Goal: Information Seeking & Learning: Compare options

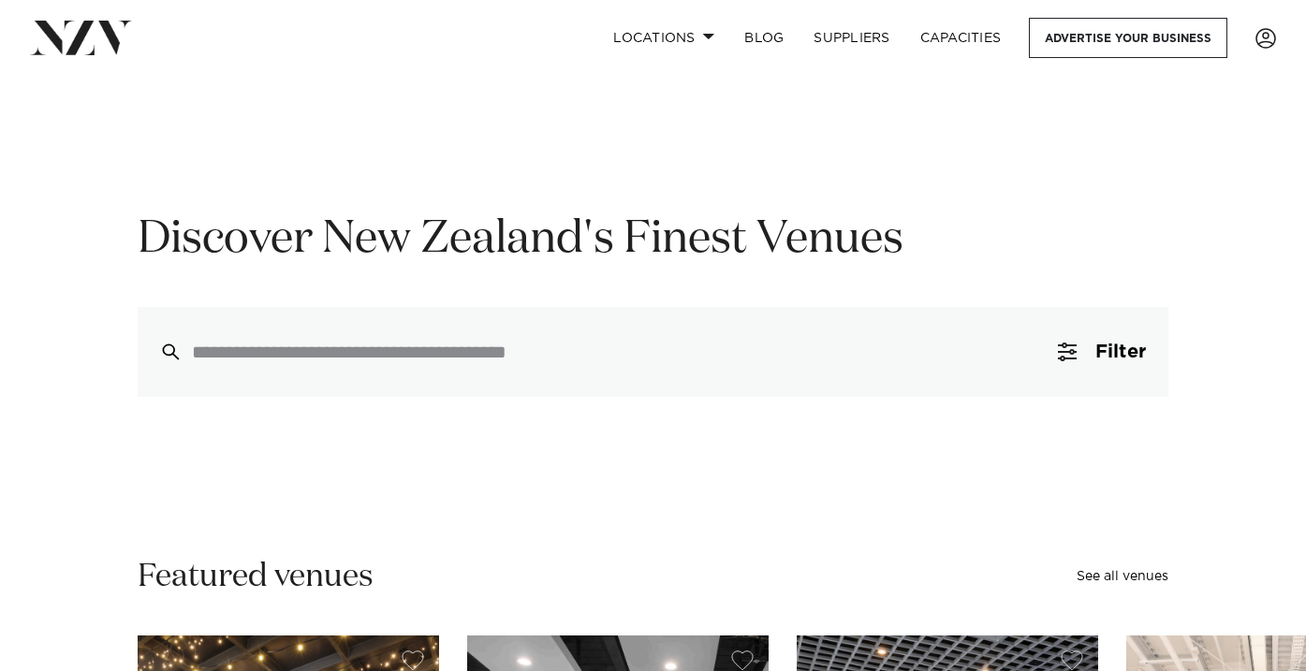
scroll to position [67, 0]
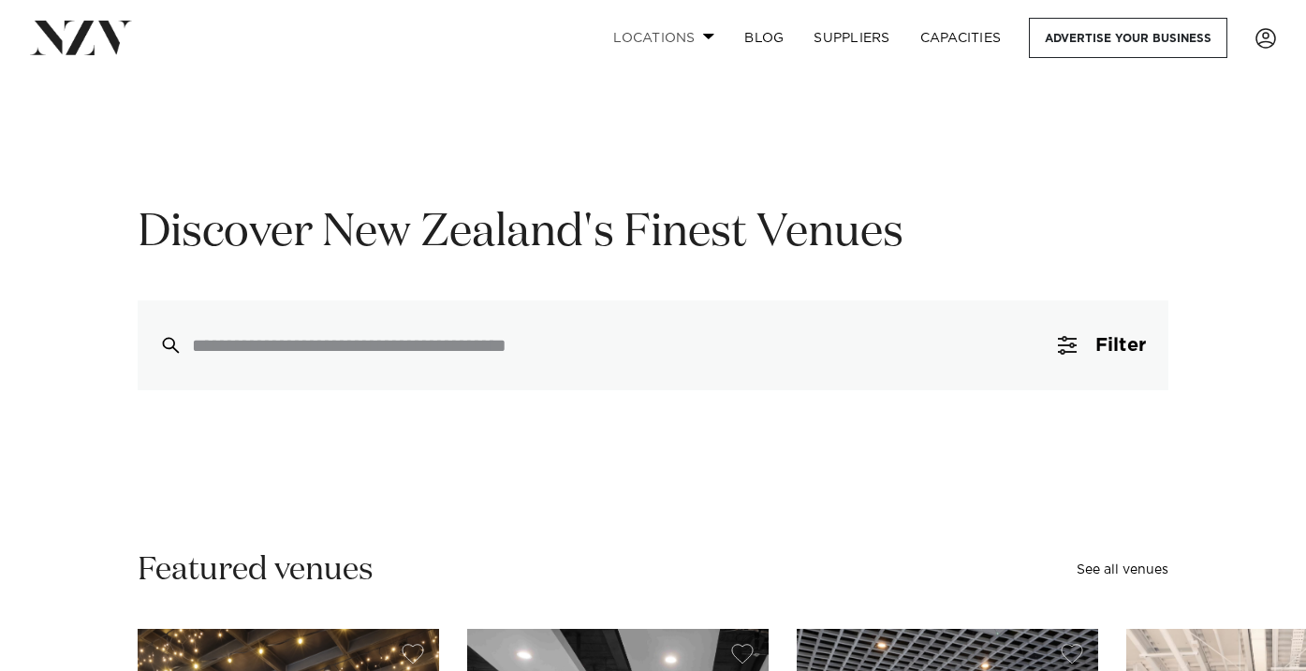
click at [640, 38] on link "Locations" at bounding box center [663, 38] width 131 height 40
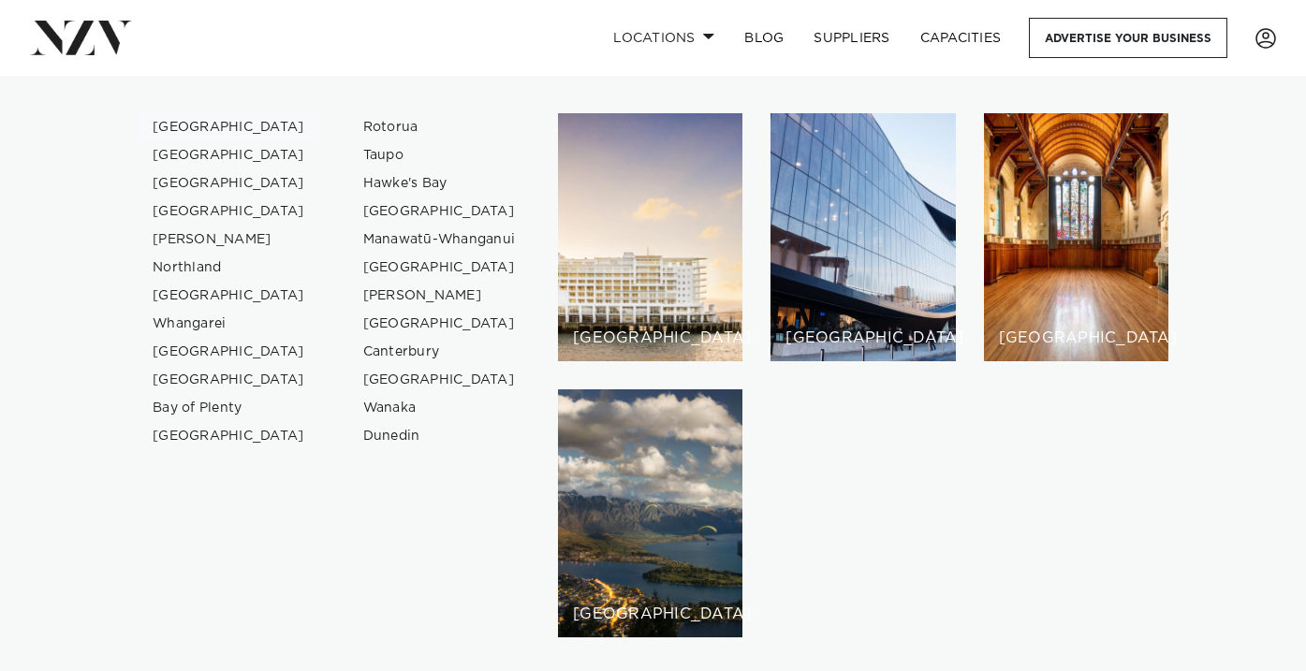
click at [194, 128] on link "[GEOGRAPHIC_DATA]" at bounding box center [229, 127] width 182 height 28
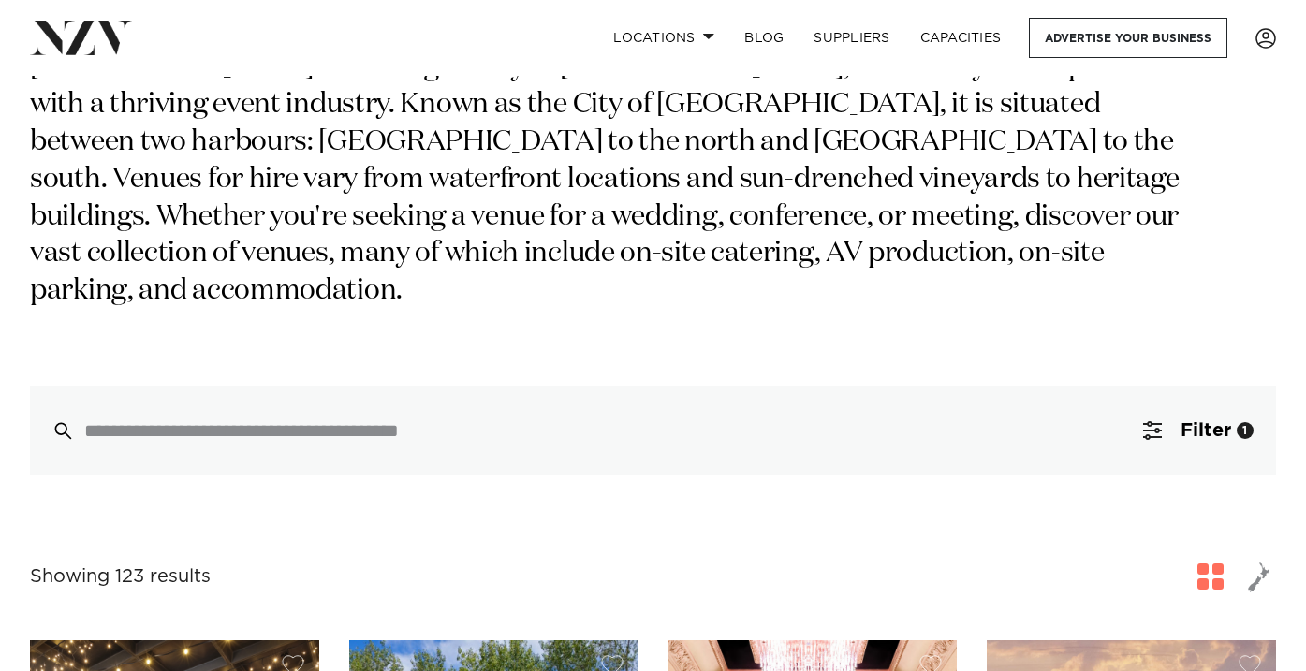
scroll to position [236, 0]
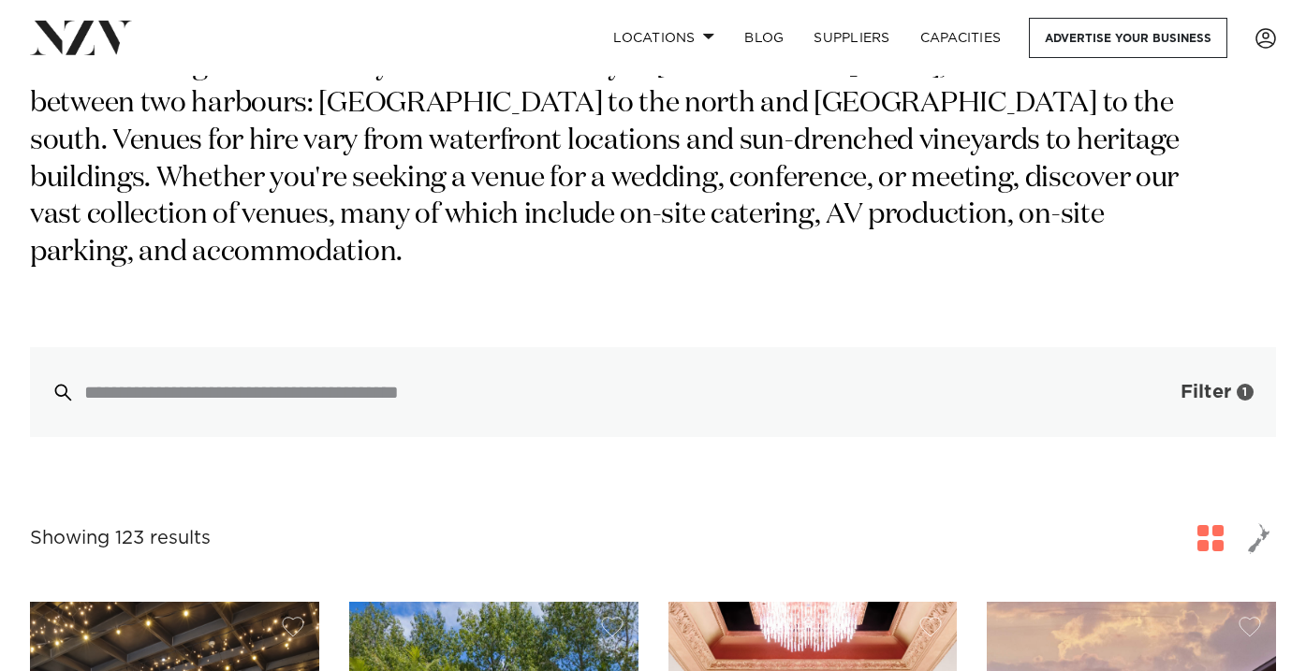
click at [1199, 367] on button "Filter 1" at bounding box center [1197, 392] width 155 height 90
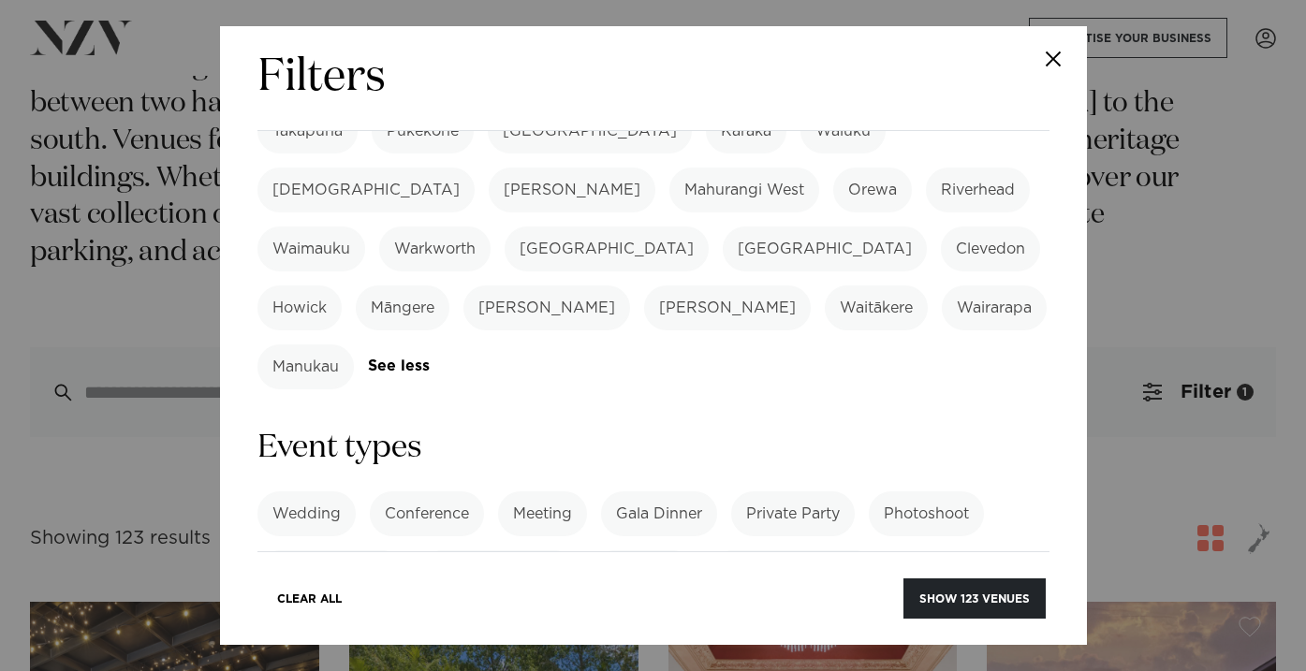
scroll to position [642, 0]
click at [916, 489] on div "Wedding Conference Meeting Gala Dinner Private Party Photoshoot Product Launch …" at bounding box center [653, 541] width 792 height 104
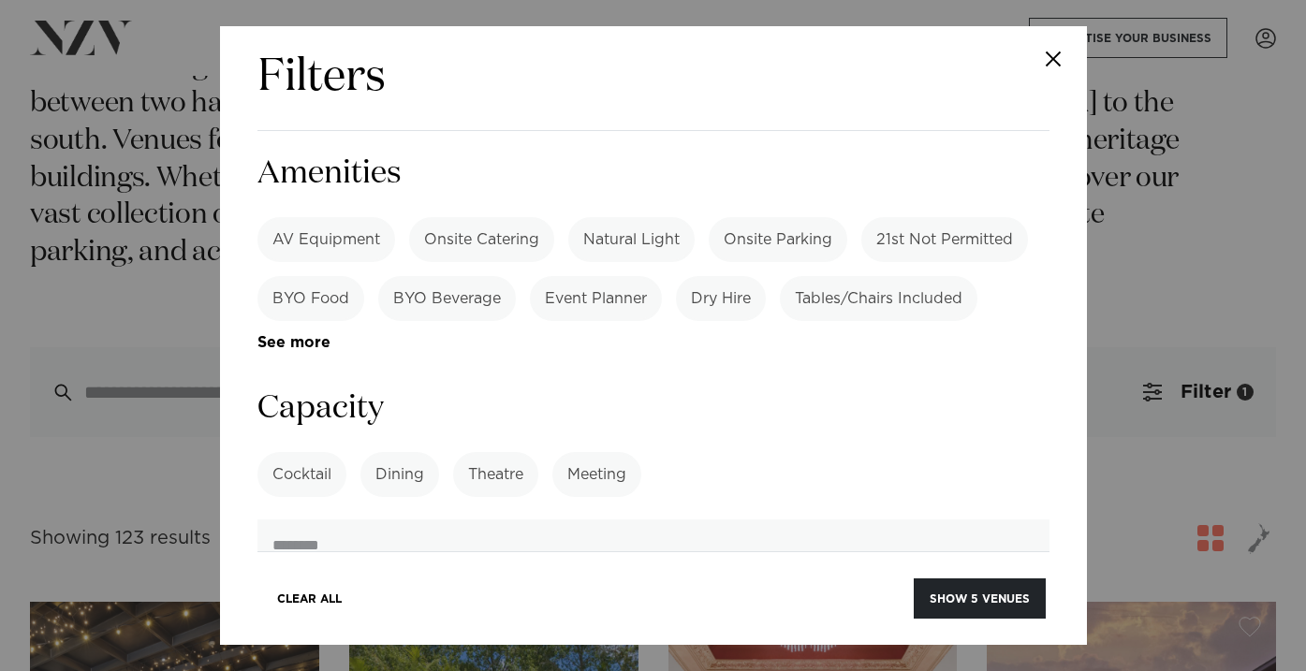
scroll to position [1371, 0]
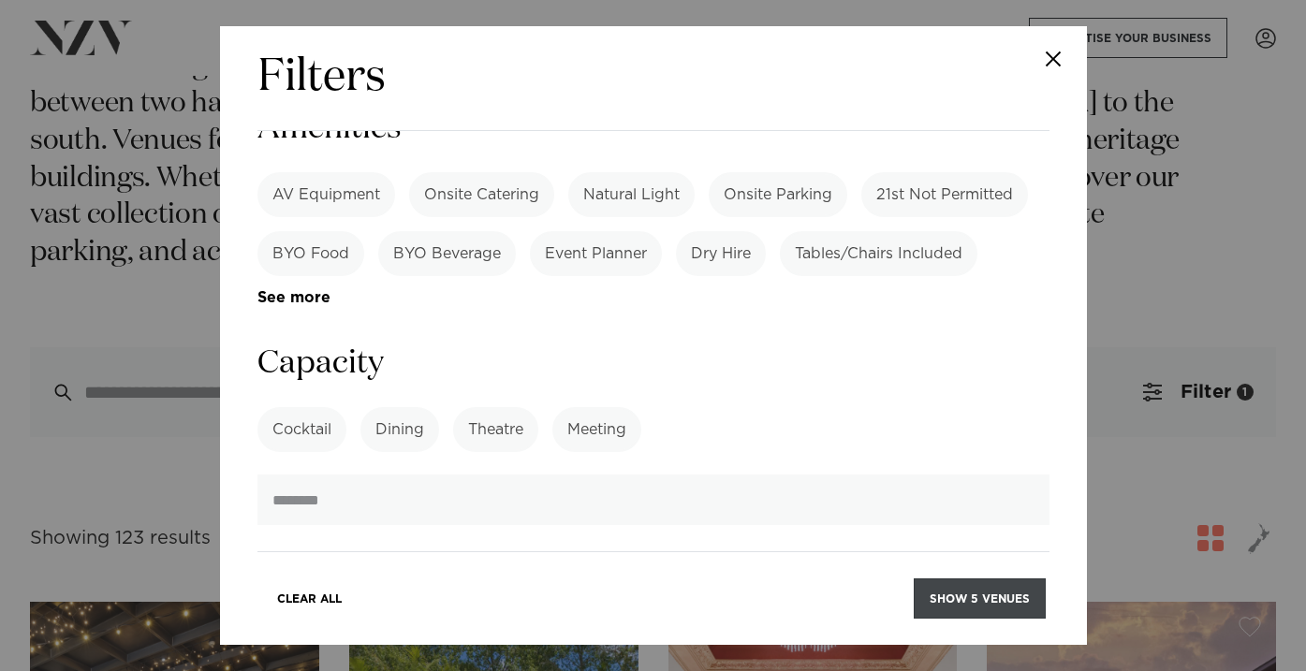
click at [974, 596] on button "Show 5 venues" at bounding box center [979, 598] width 132 height 40
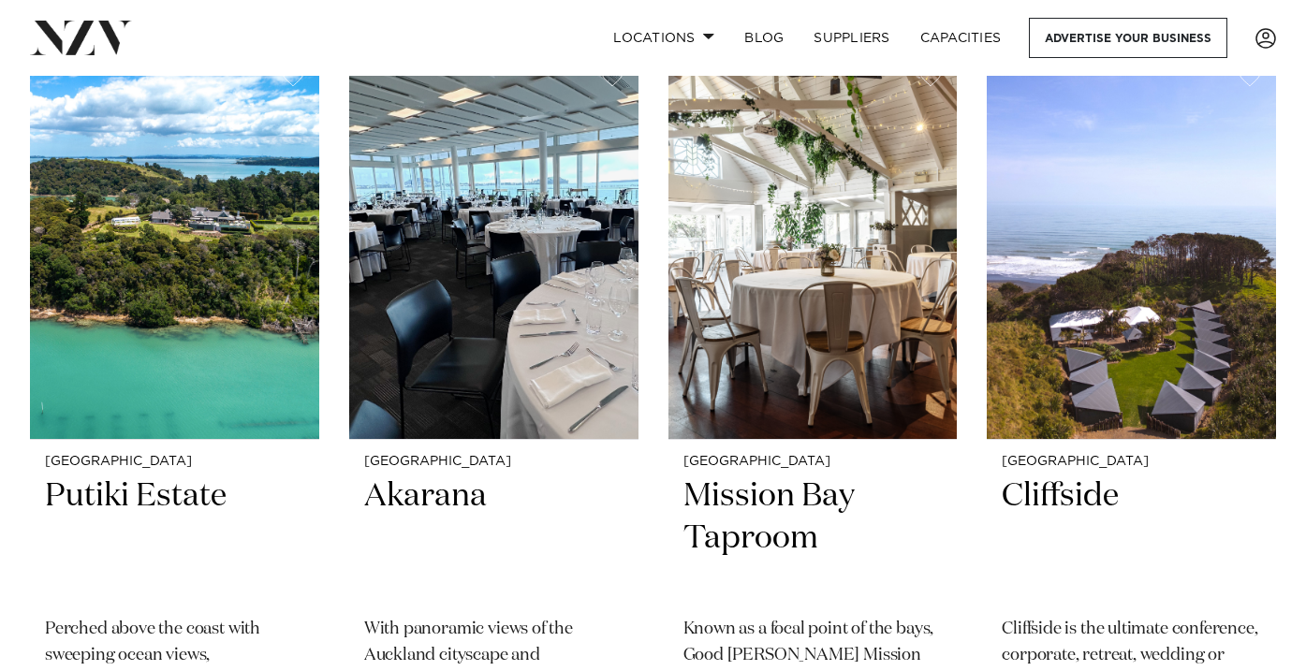
scroll to position [447, 0]
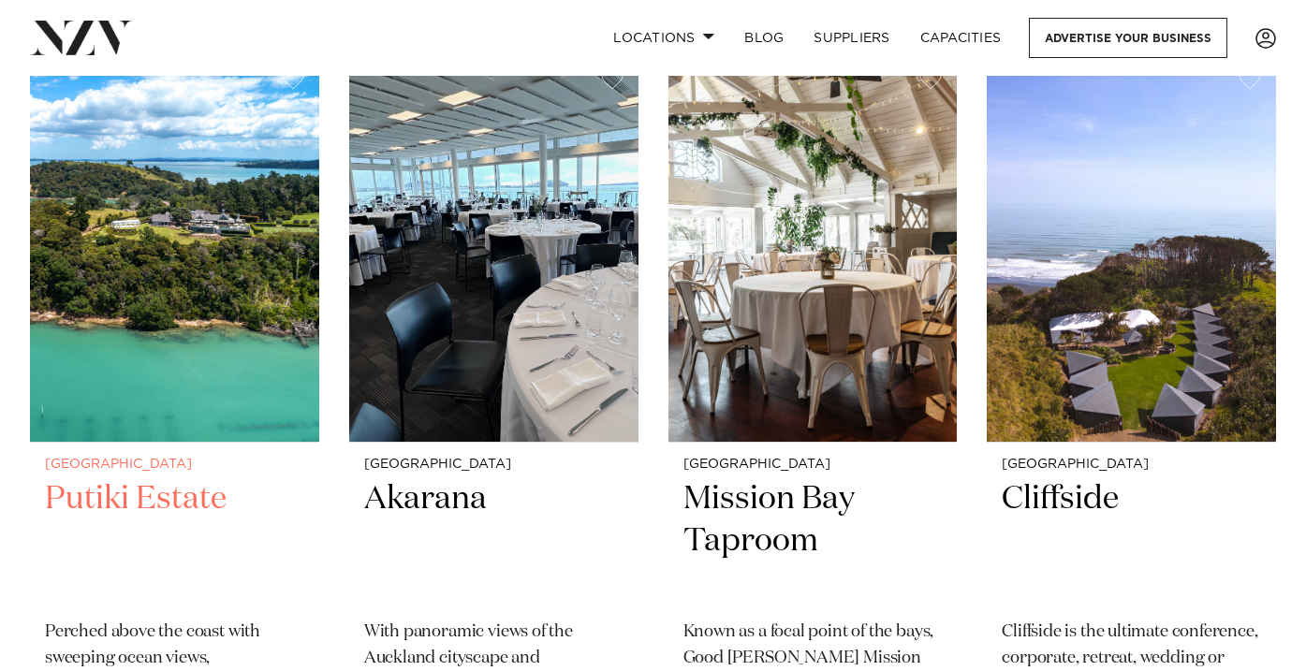
click at [124, 499] on h2 "Putiki Estate" at bounding box center [174, 541] width 259 height 126
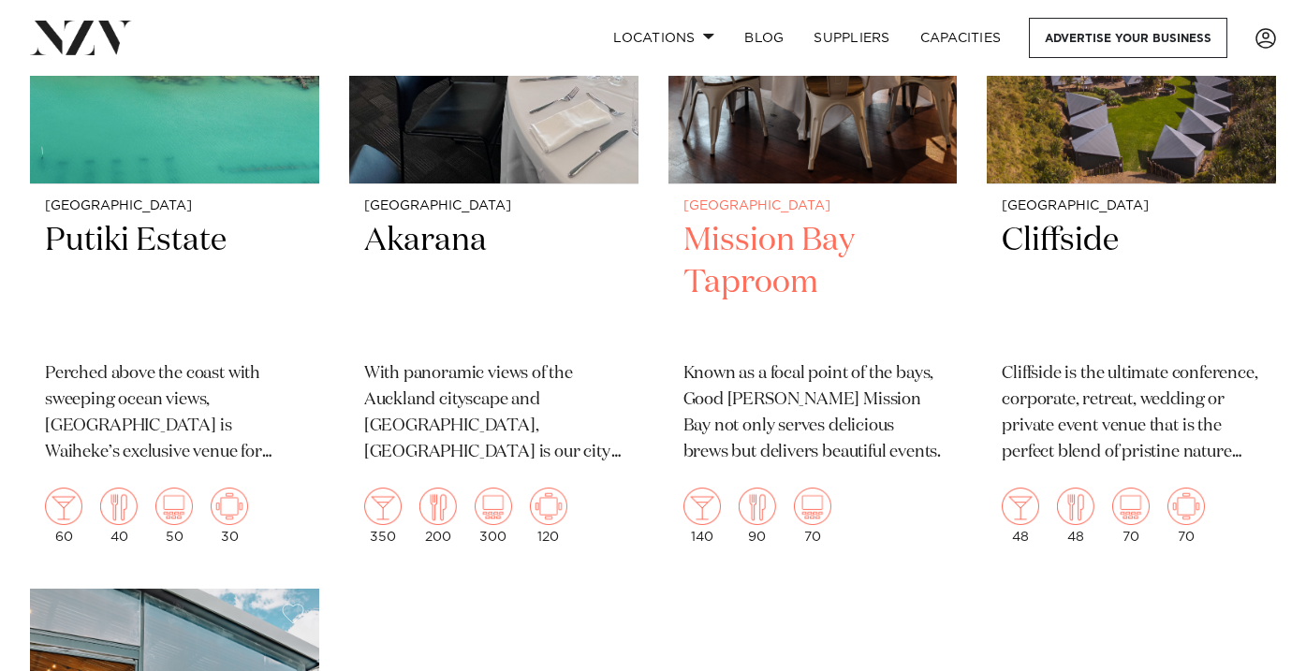
scroll to position [704, 0]
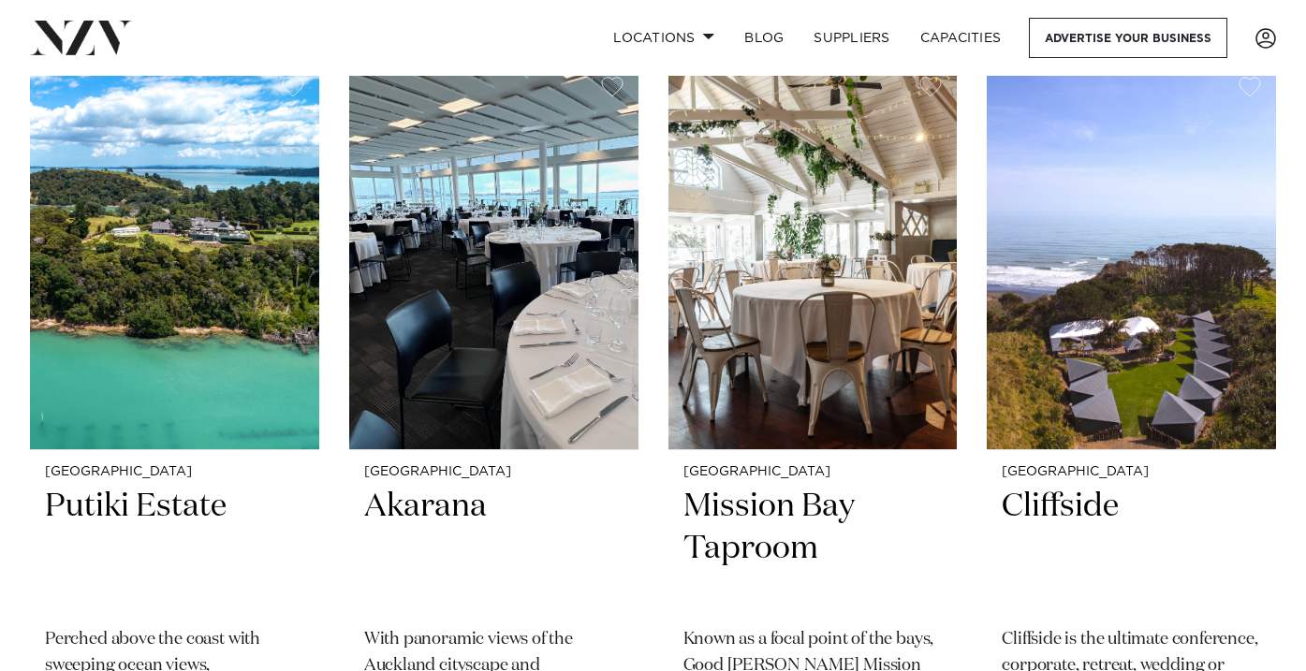
scroll to position [437, 0]
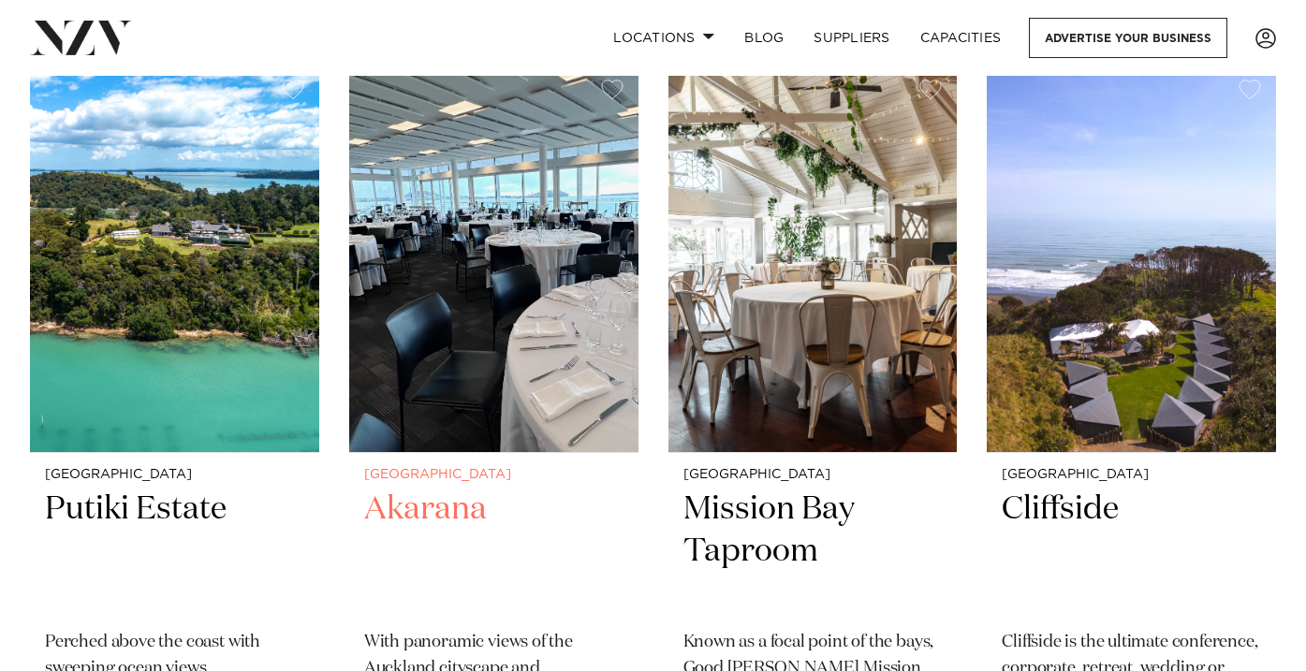
click at [406, 516] on h2 "Akarana" at bounding box center [493, 552] width 259 height 126
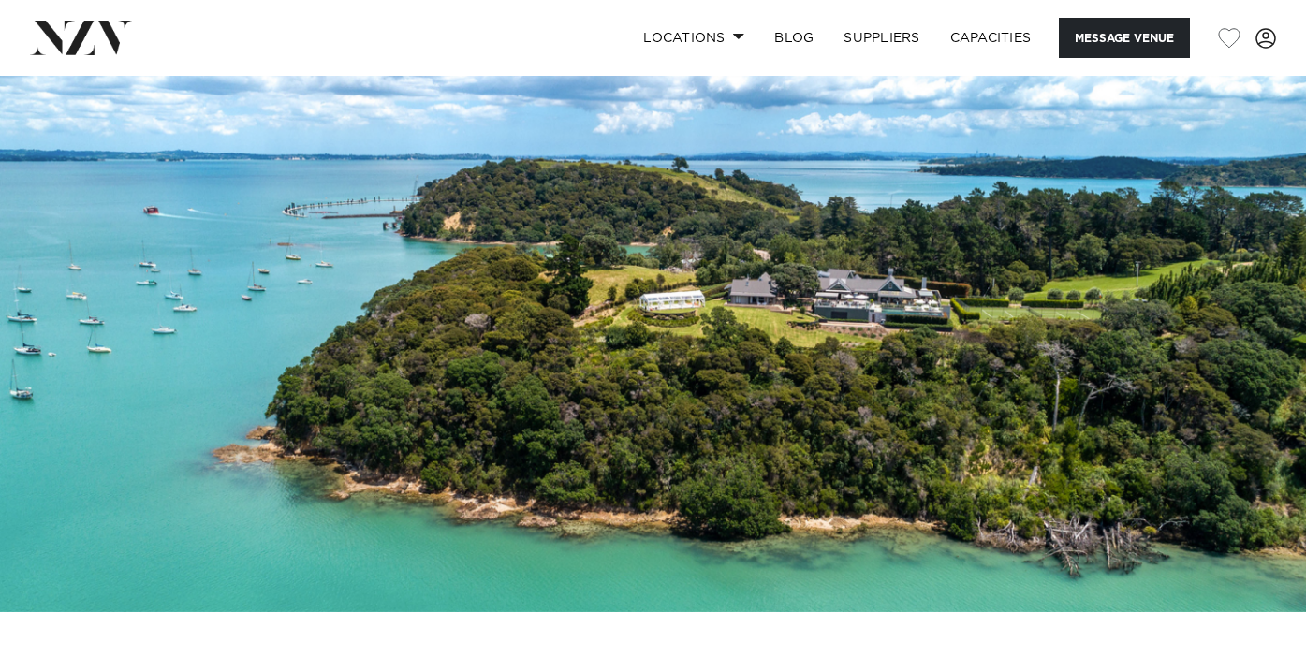
scroll to position [80, 0]
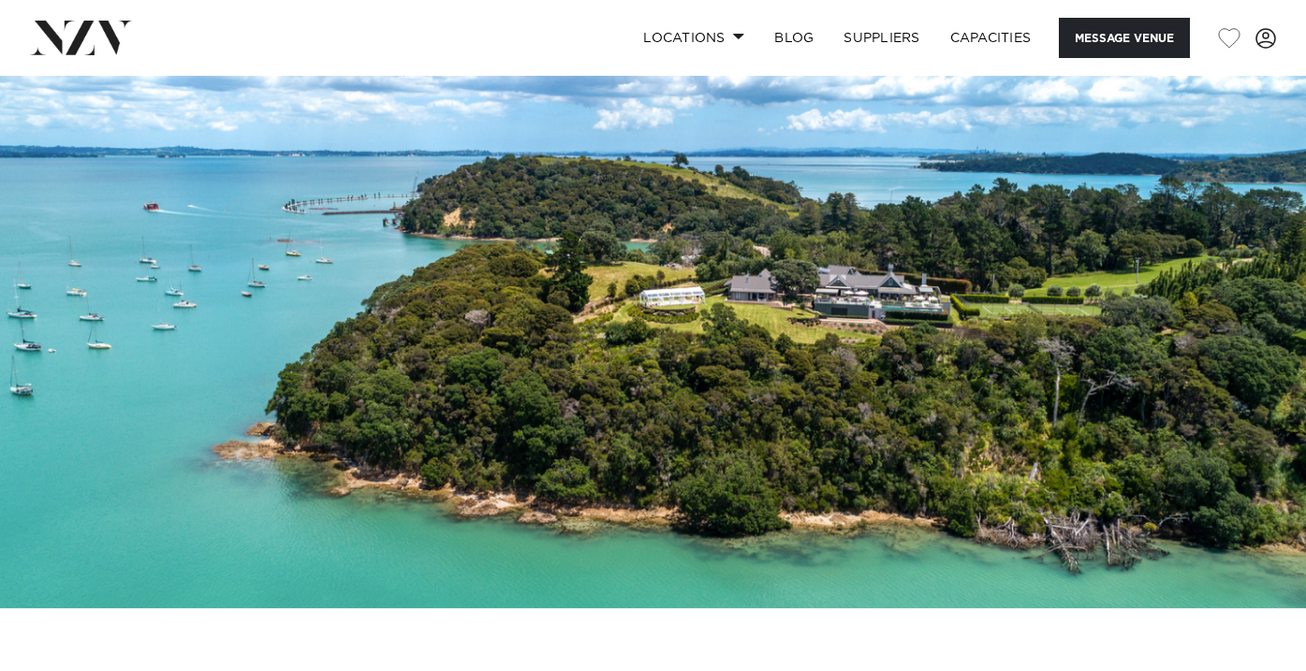
click at [365, 361] on img at bounding box center [653, 302] width 1306 height 612
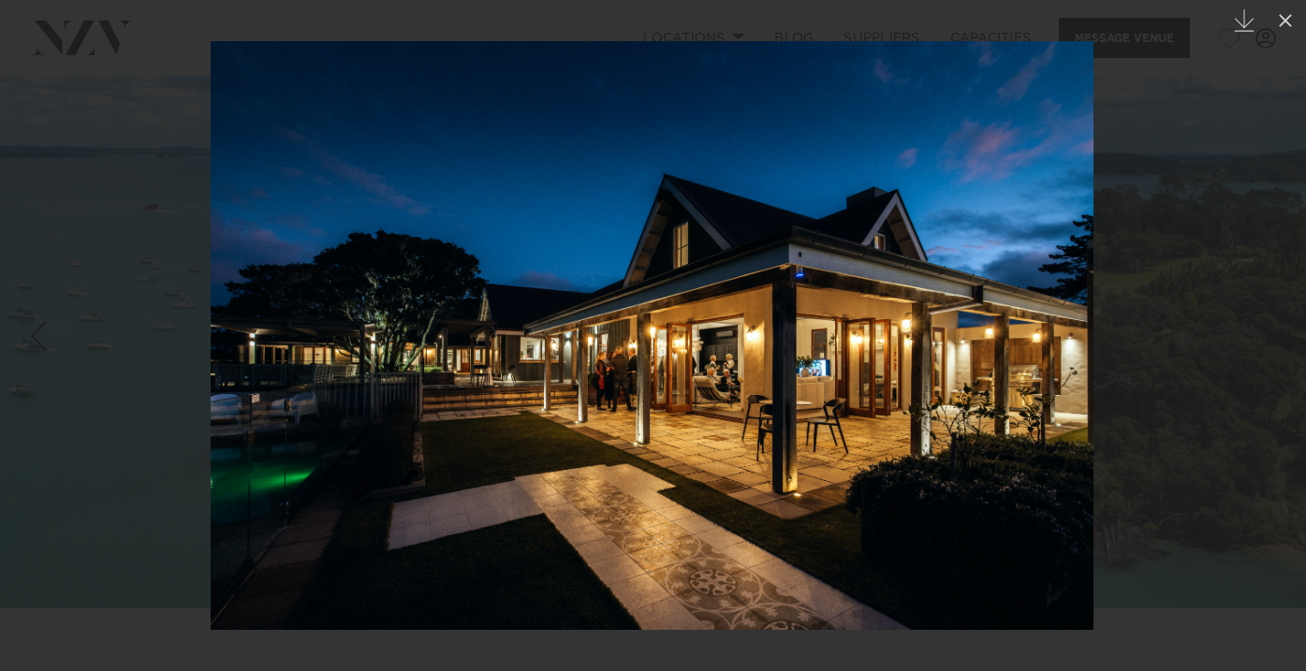
click at [173, 507] on div at bounding box center [653, 335] width 1306 height 671
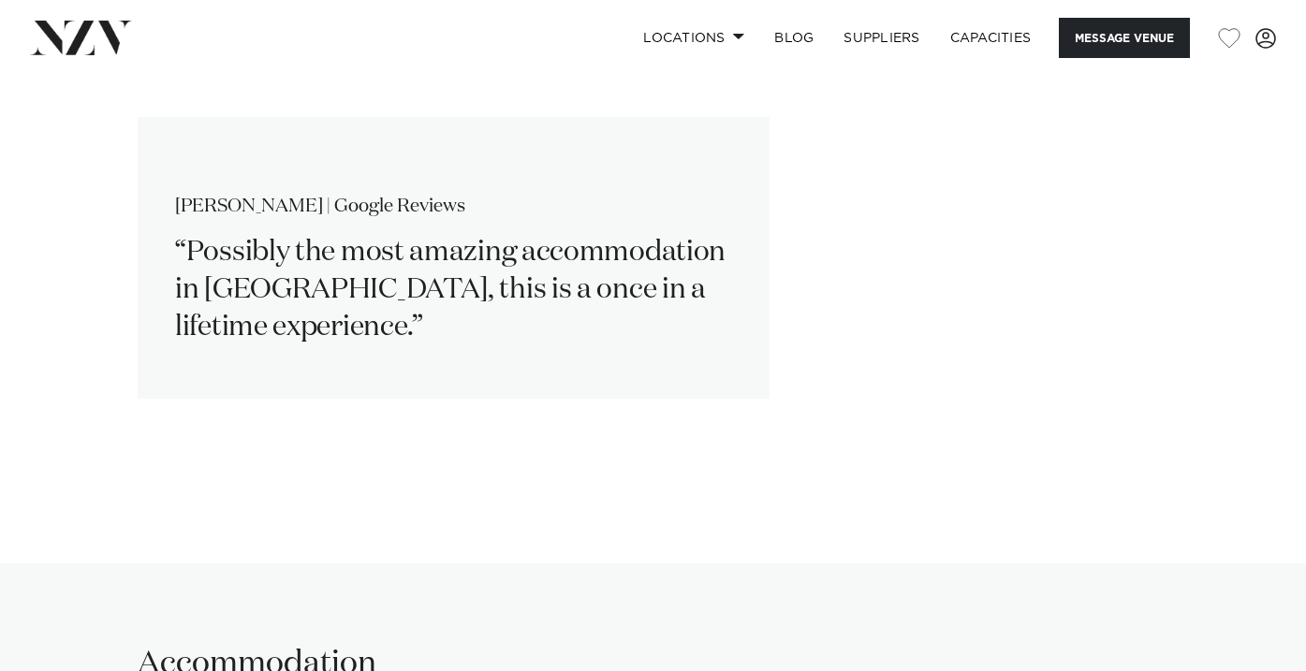
scroll to position [3085, 0]
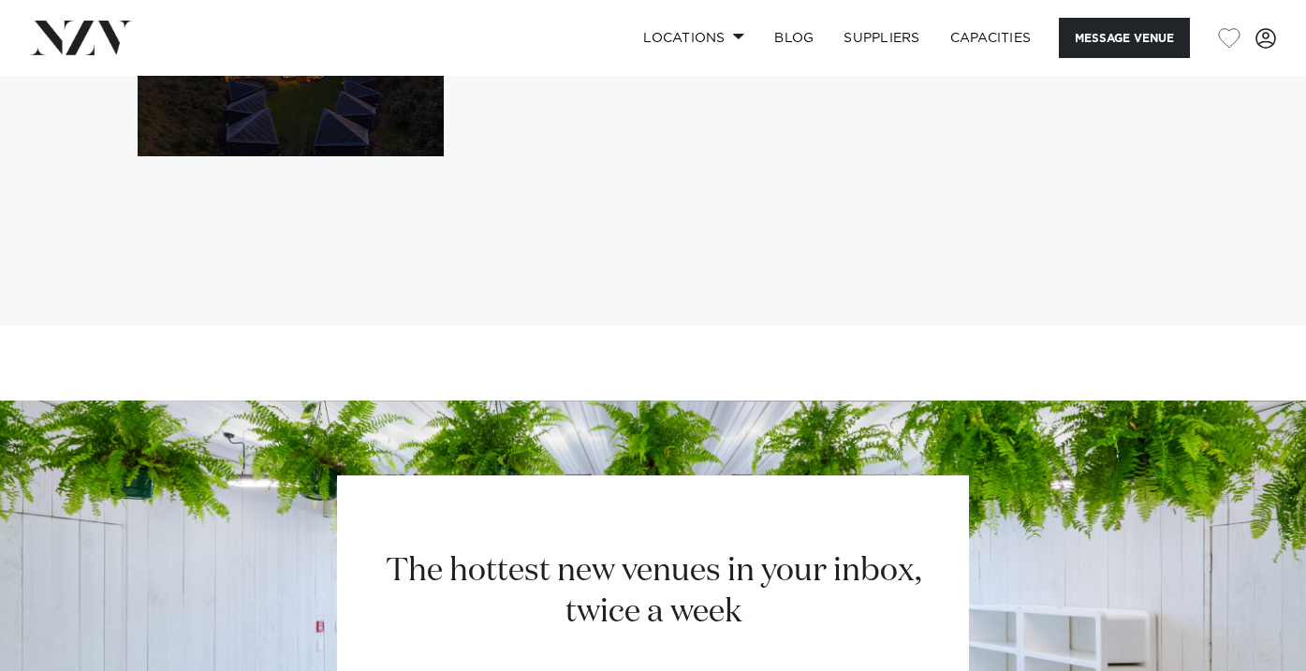
scroll to position [4298, 0]
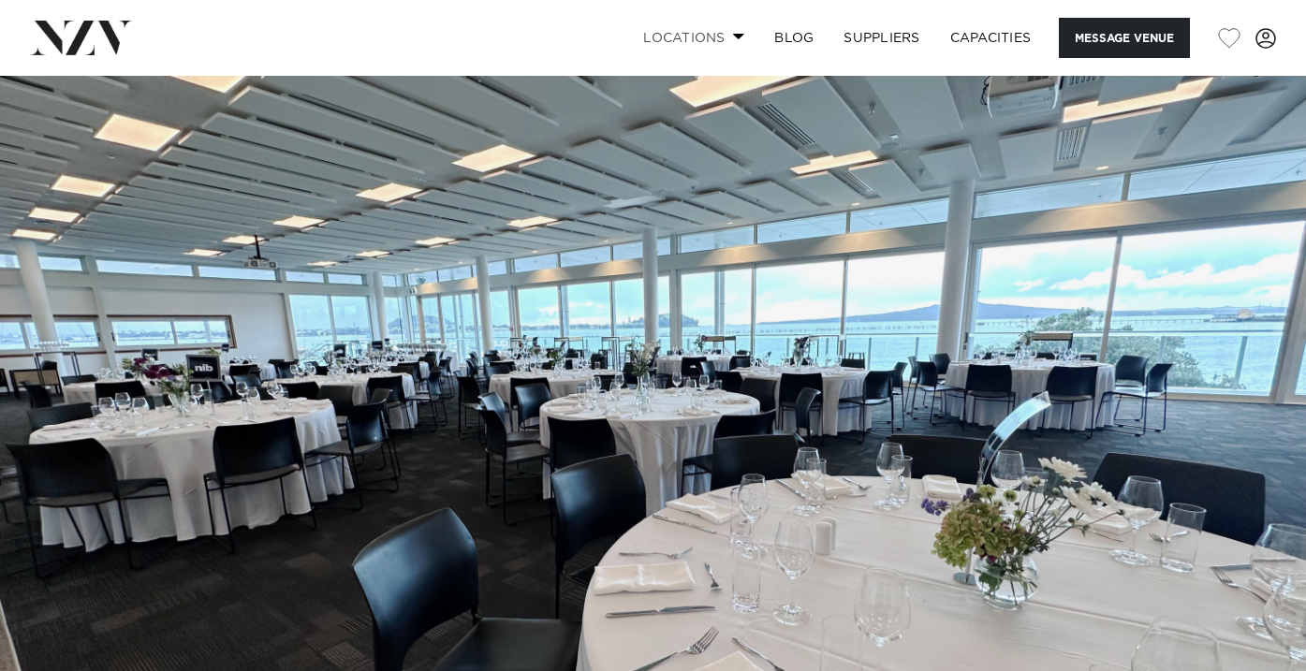
click at [710, 41] on link "Locations" at bounding box center [693, 38] width 131 height 40
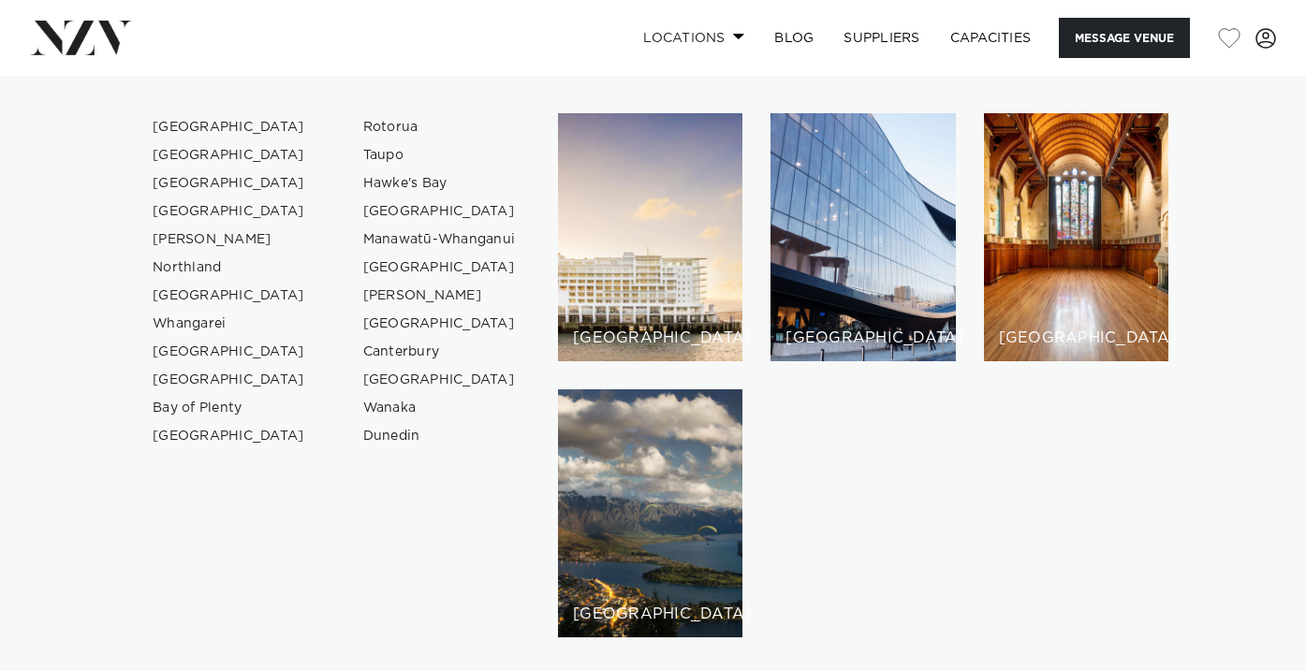
click at [710, 42] on link "Locations" at bounding box center [693, 38] width 131 height 40
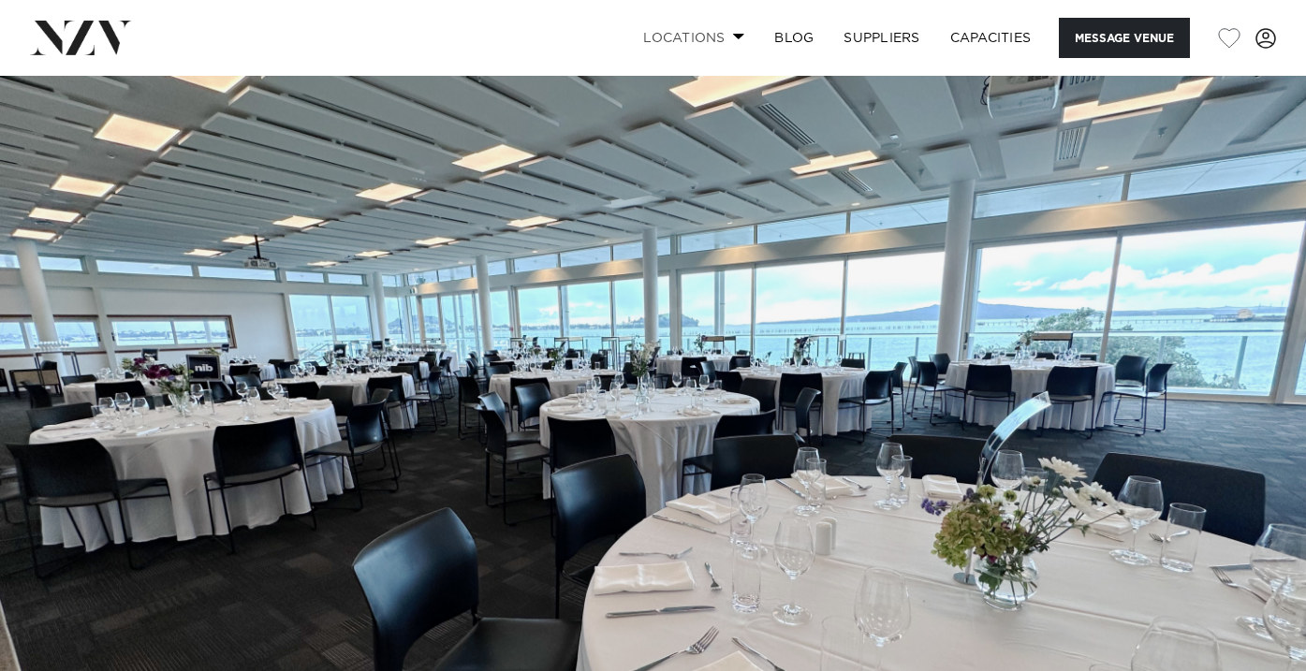
click at [694, 33] on link "Locations" at bounding box center [693, 38] width 131 height 40
